Goal: Check status: Check status

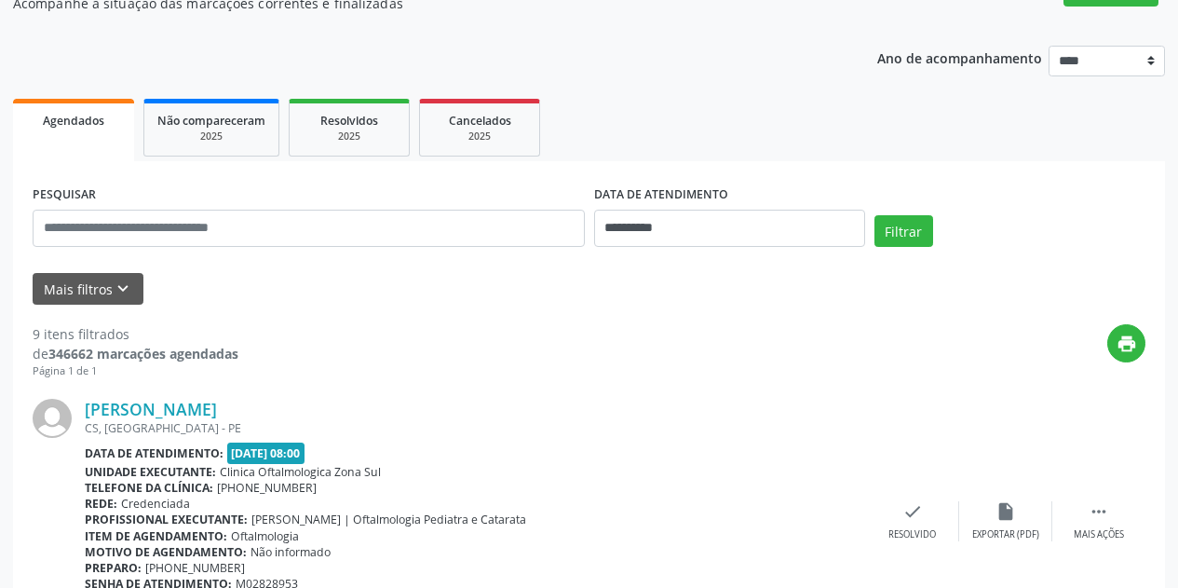
scroll to position [186, 0]
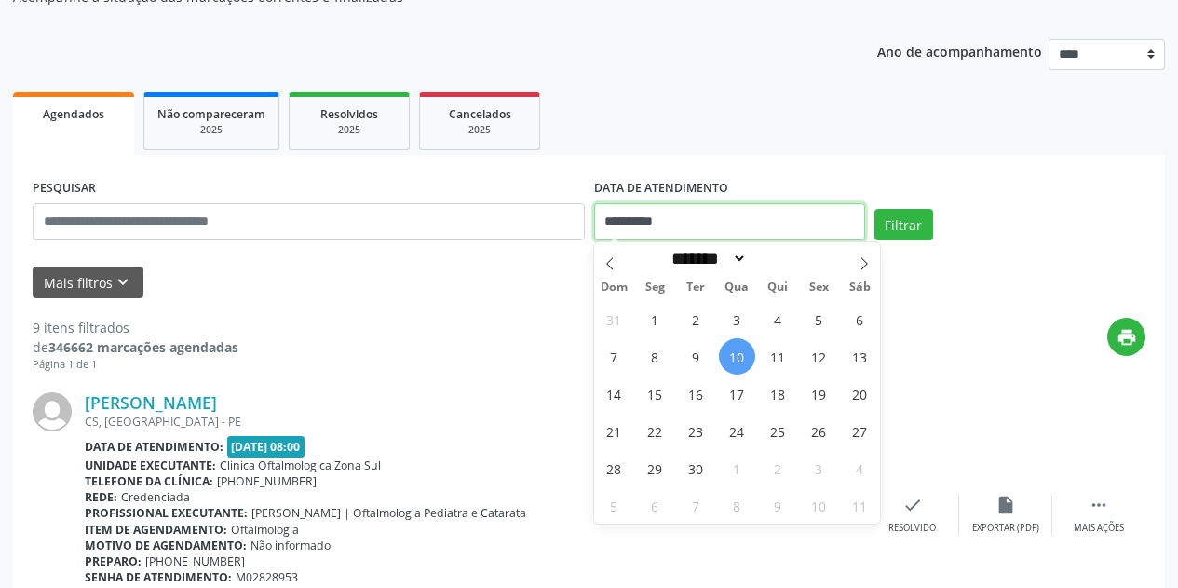
click at [729, 210] on input "**********" at bounding box center [729, 221] width 271 height 37
click at [857, 263] on span at bounding box center [864, 258] width 32 height 32
select select "*"
click at [743, 318] on span "1" at bounding box center [737, 319] width 36 height 36
type input "**********"
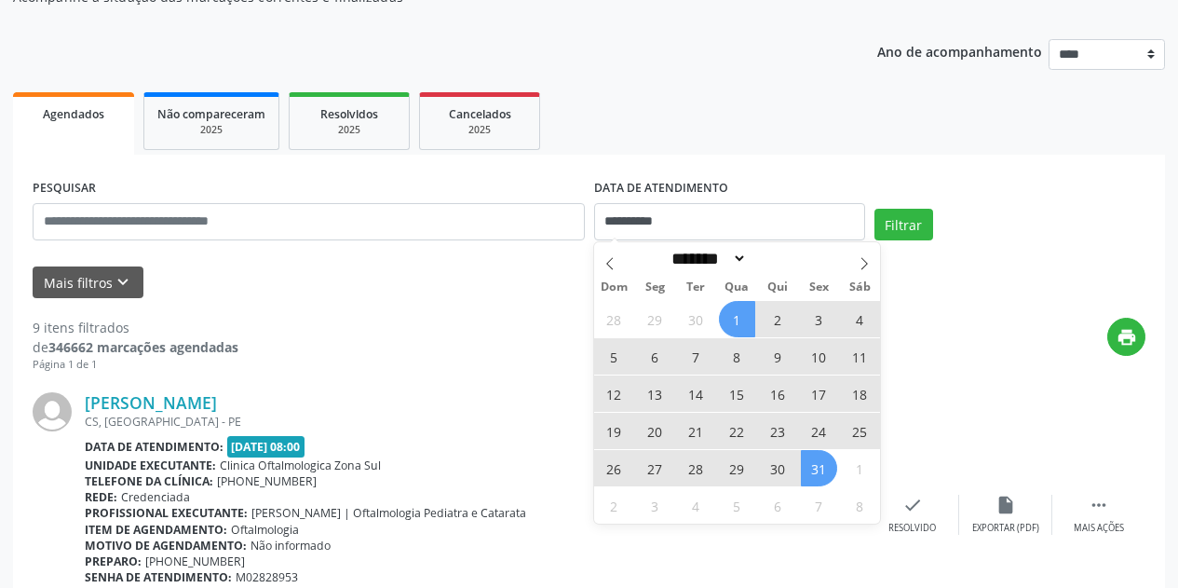
click at [821, 478] on span "31" at bounding box center [819, 468] width 36 height 36
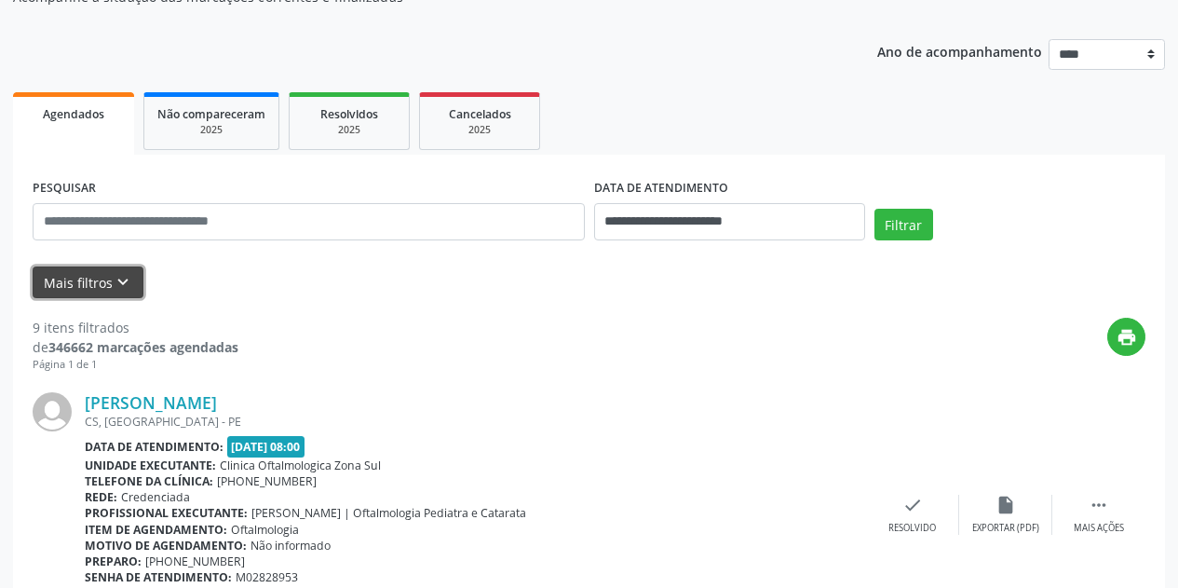
click at [132, 281] on button "Mais filtros keyboard_arrow_down" at bounding box center [88, 282] width 111 height 33
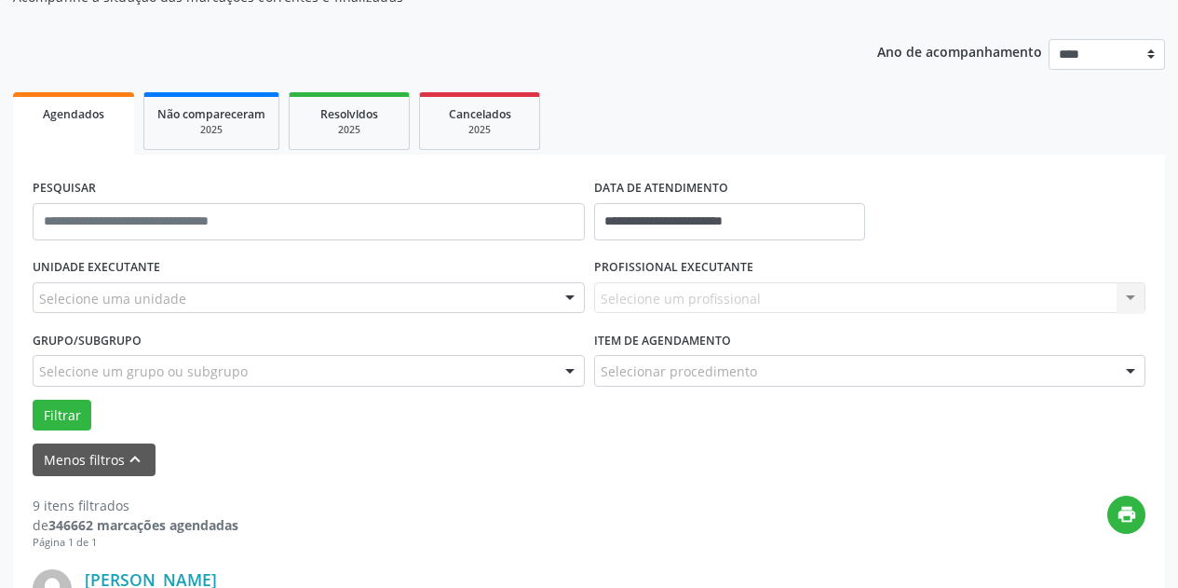
click at [201, 298] on div "Selecione uma unidade" at bounding box center [309, 298] width 552 height 32
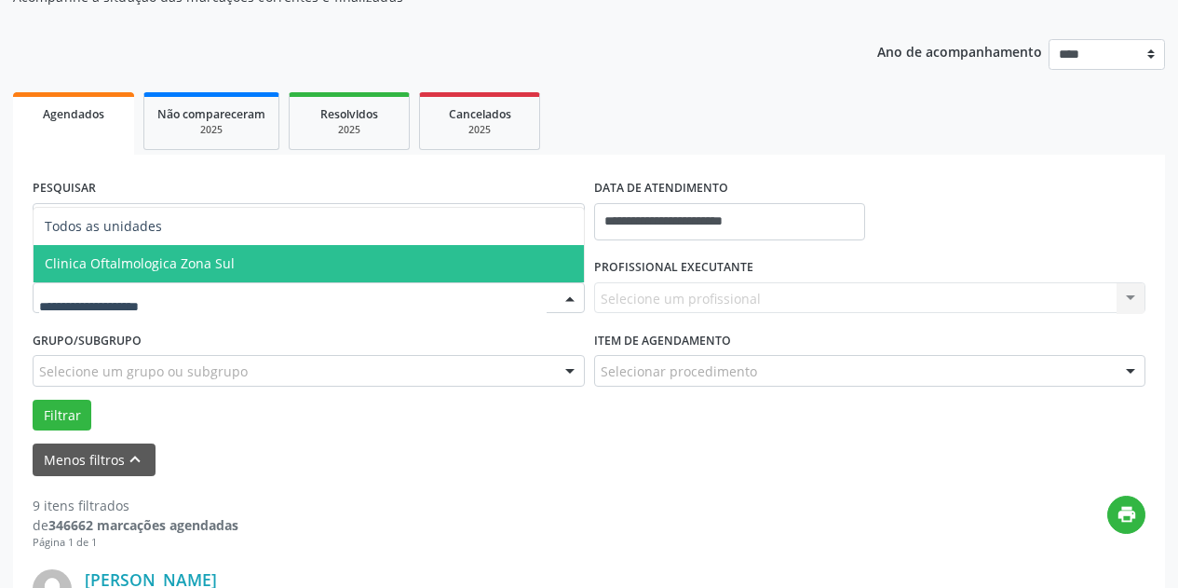
click at [248, 265] on span "Clinica Oftalmologica Zona Sul" at bounding box center [309, 263] width 550 height 37
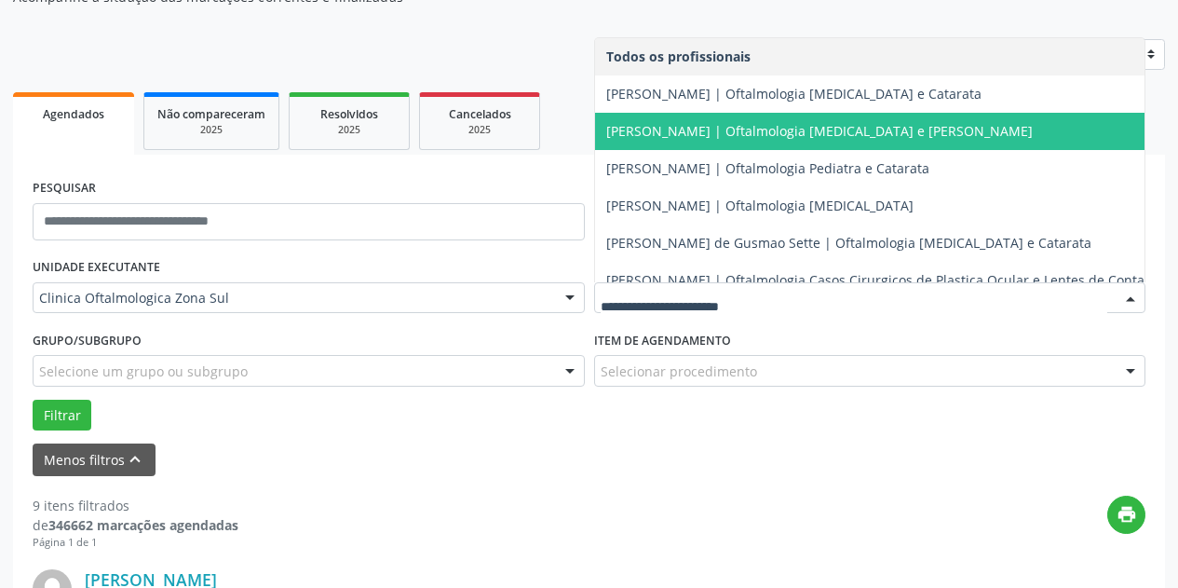
click at [734, 137] on span "[PERSON_NAME] | Oftalmologia [MEDICAL_DATA] e [PERSON_NAME]" at bounding box center [819, 131] width 426 height 18
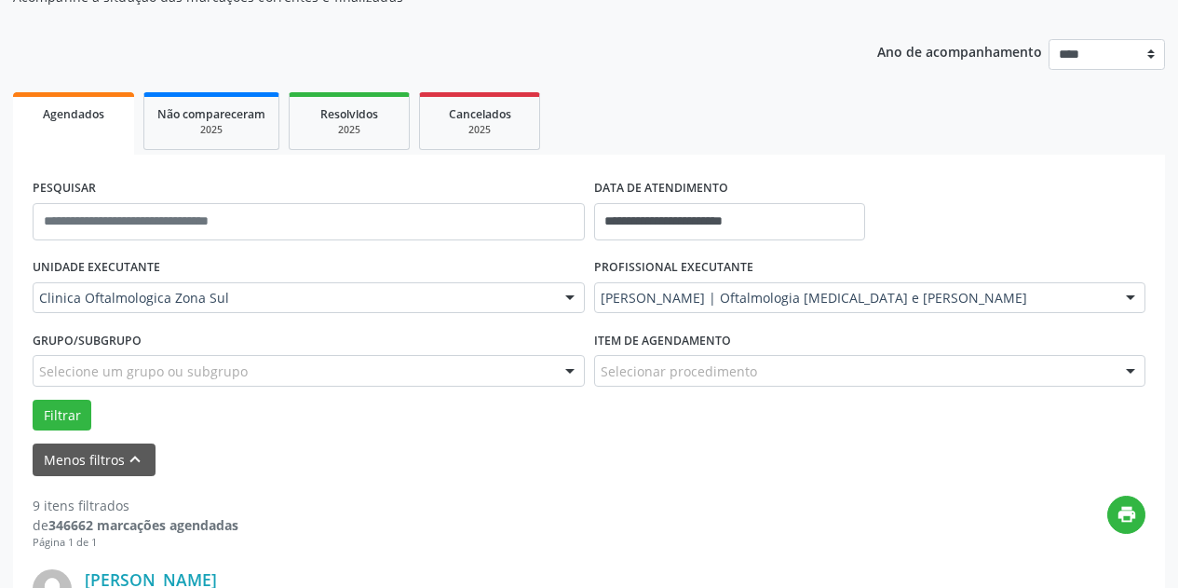
click at [328, 372] on div "Selecione um grupo ou subgrupo" at bounding box center [309, 371] width 552 height 32
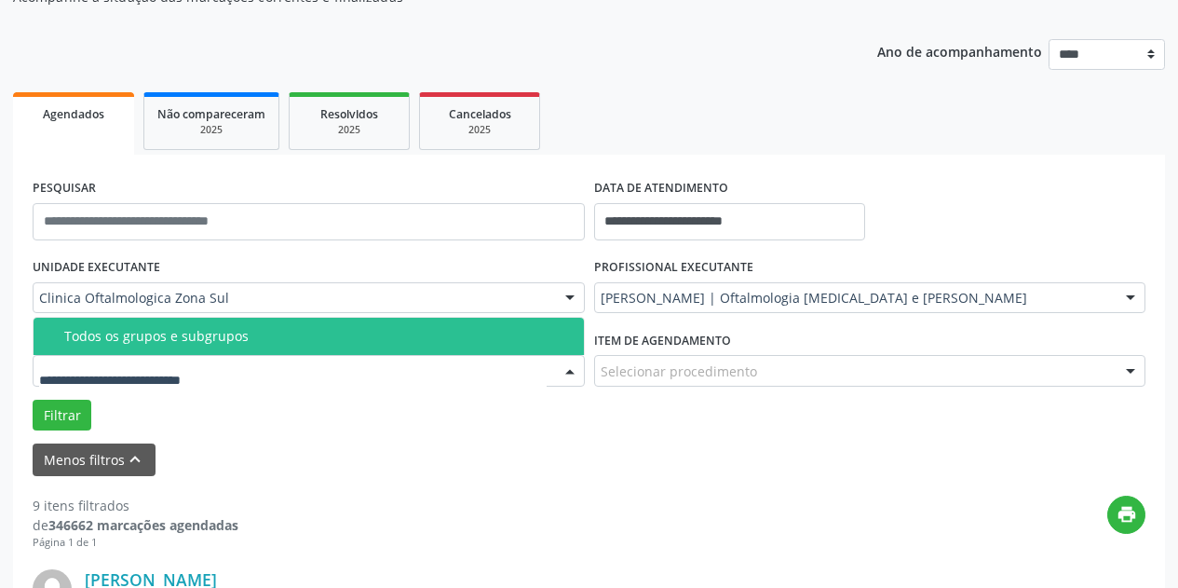
type input "*"
click at [214, 340] on div "Todos os grupos e subgrupos" at bounding box center [318, 336] width 508 height 15
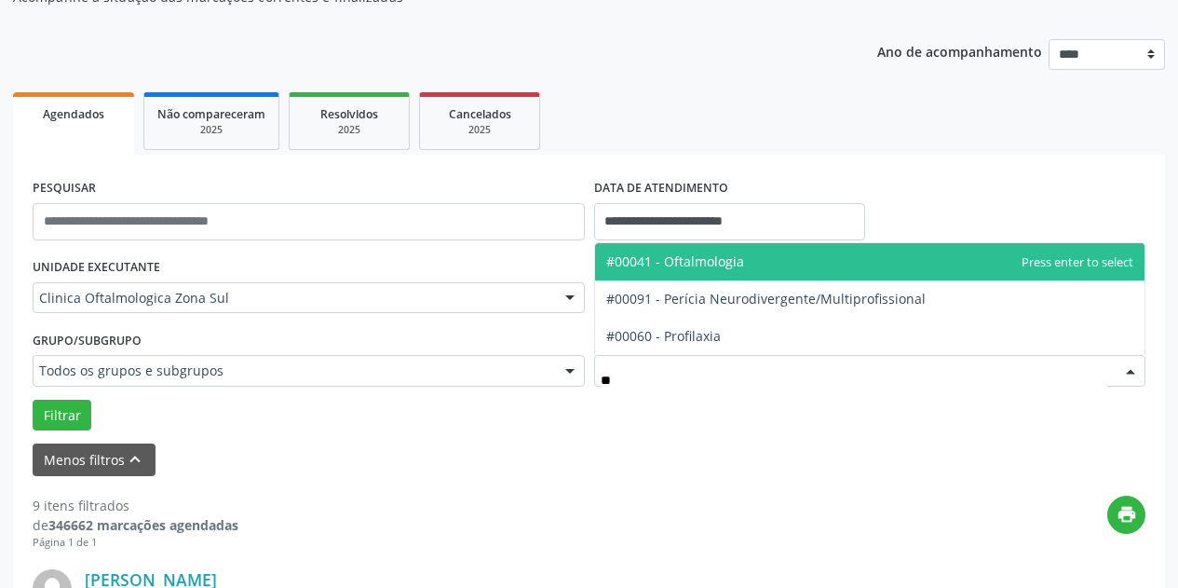
type input "***"
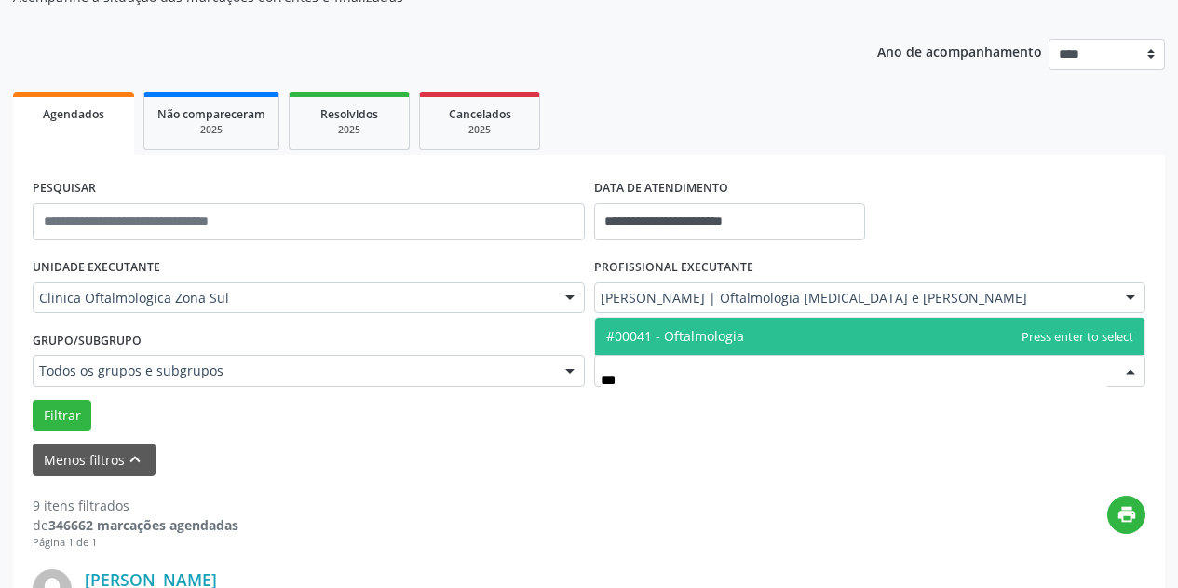
click at [716, 344] on span "#00041 - Oftalmologia" at bounding box center [675, 336] width 138 height 18
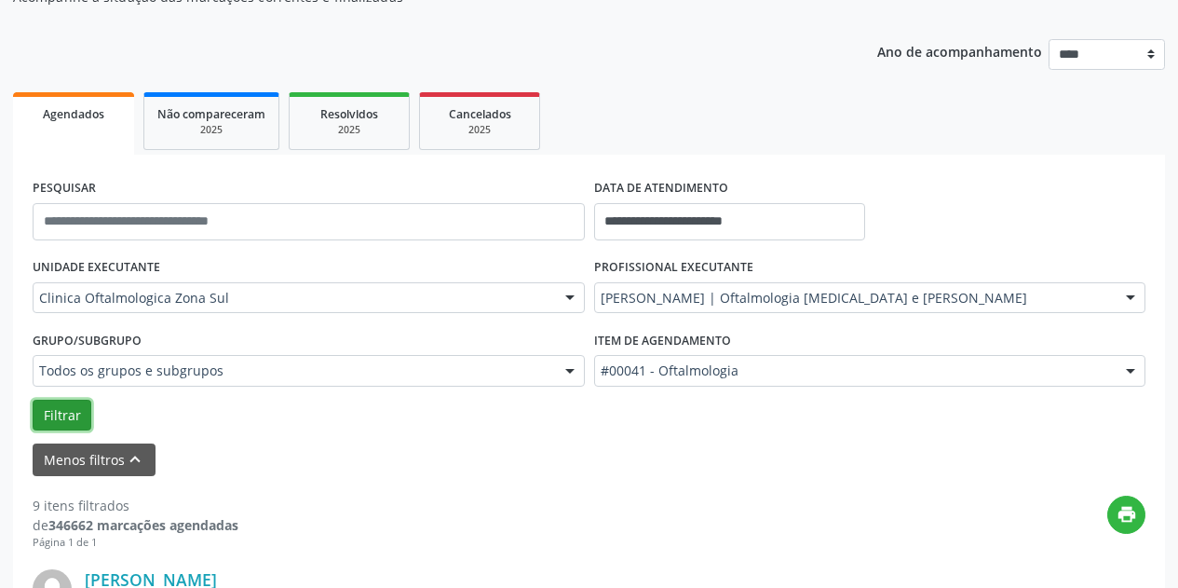
click at [51, 420] on button "Filtrar" at bounding box center [62, 415] width 59 height 32
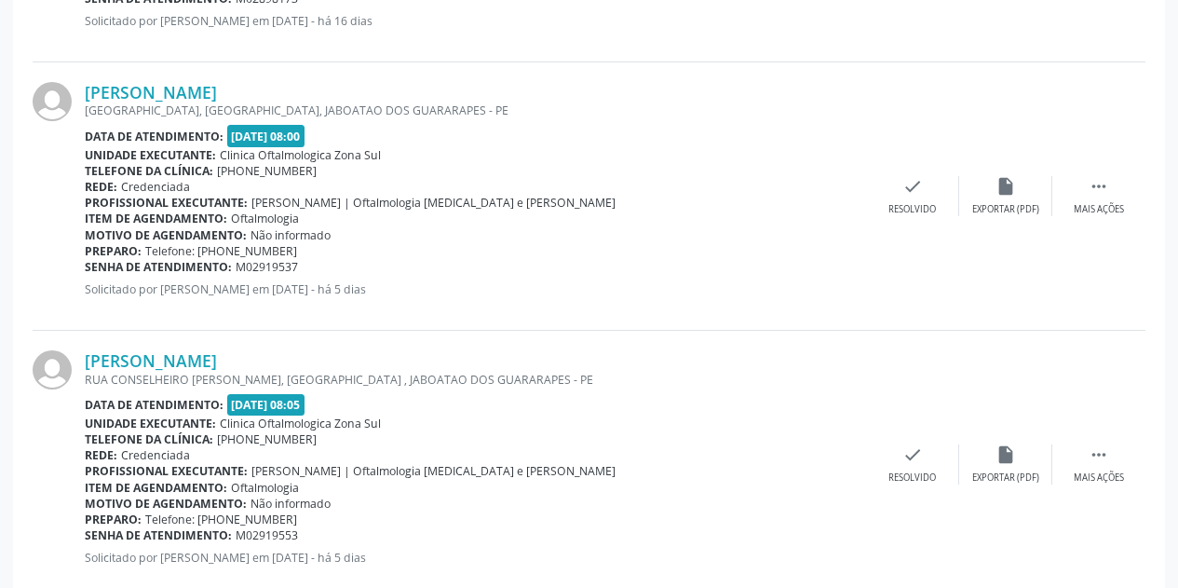
scroll to position [1253, 0]
